Goal: Task Accomplishment & Management: Manage account settings

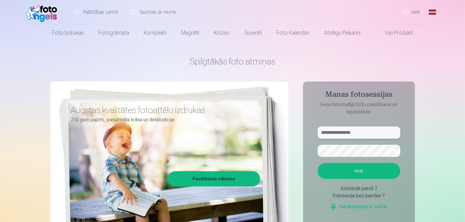
click at [366, 134] on input "text" at bounding box center [359, 132] width 83 height 12
type input "**********"
click at [367, 170] on button "Ieiet" at bounding box center [359, 171] width 83 height 16
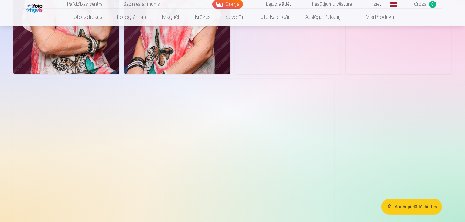
scroll to position [624, 0]
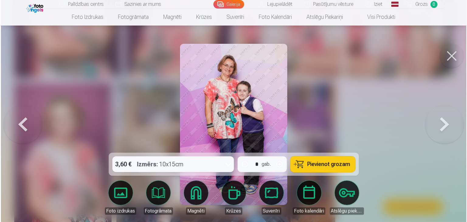
scroll to position [626, 0]
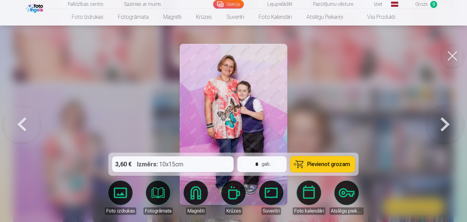
click at [450, 52] on button at bounding box center [452, 56] width 24 height 24
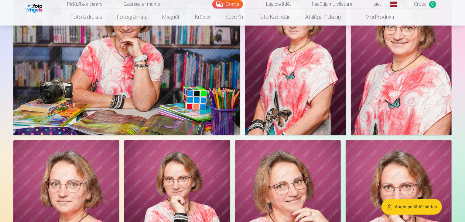
scroll to position [60, 0]
